Goal: Find specific page/section: Find specific page/section

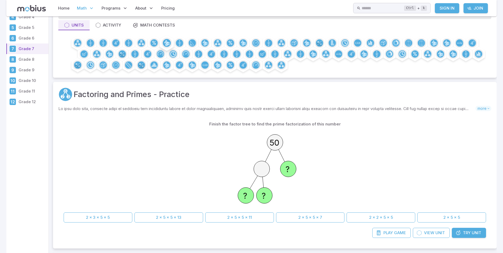
scroll to position [53, 0]
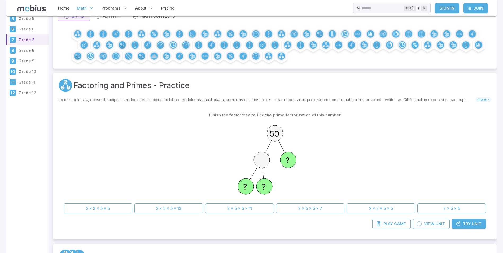
click at [29, 72] on p "Grade 10" at bounding box center [33, 72] width 28 height 6
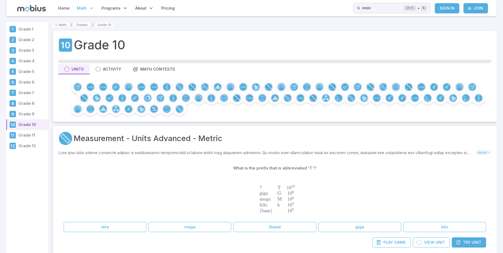
scroll to position [27, 0]
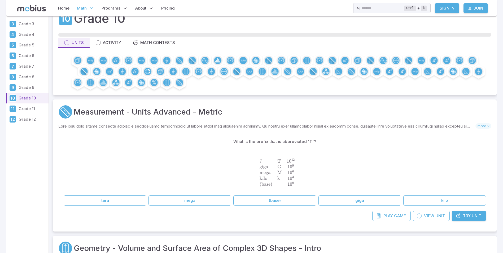
click at [87, 8] on p "Math" at bounding box center [85, 8] width 20 height 12
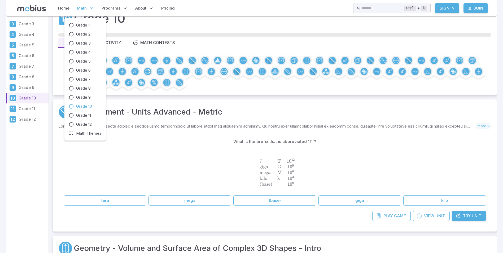
click at [88, 10] on p "Math" at bounding box center [85, 8] width 20 height 12
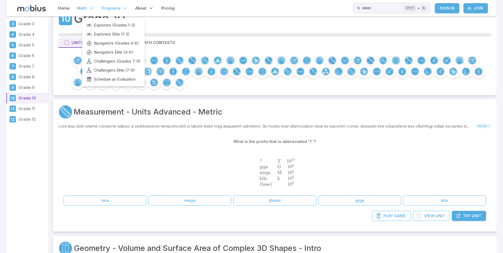
click at [118, 8] on span "Programs" at bounding box center [111, 8] width 19 height 6
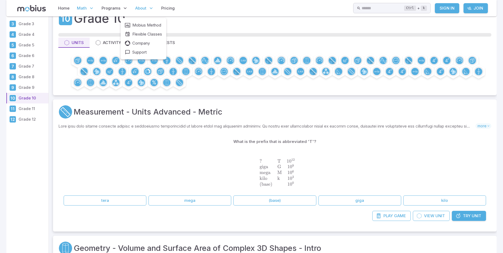
click at [146, 9] on p "About" at bounding box center [145, 8] width 22 height 12
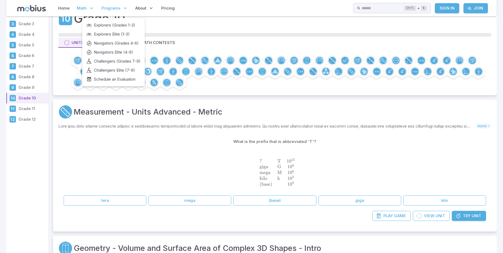
click at [121, 8] on p "Programs" at bounding box center [114, 8] width 29 height 12
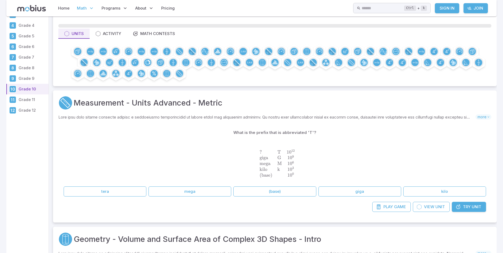
scroll to position [0, 0]
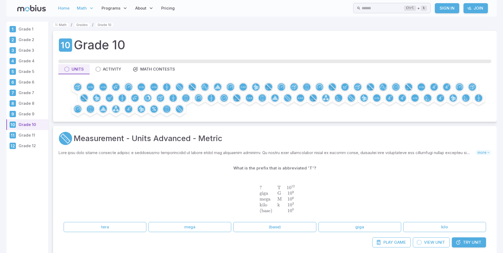
click at [61, 8] on link "Home" at bounding box center [64, 8] width 15 height 12
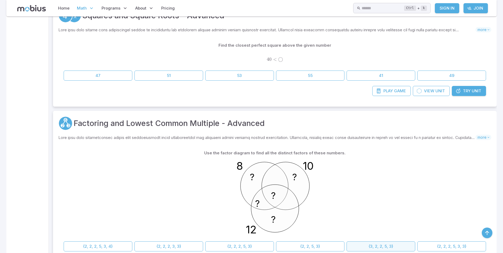
scroll to position [822, 0]
